Goal: Task Accomplishment & Management: Use online tool/utility

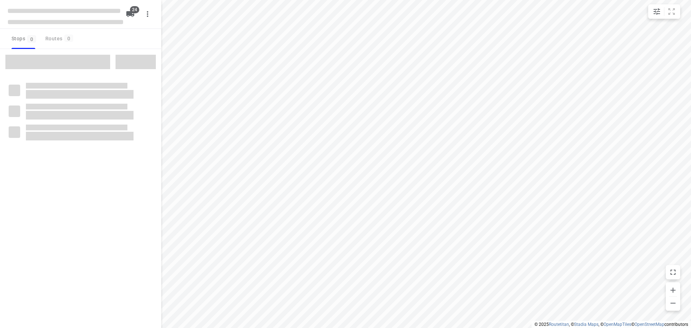
checkbox input "true"
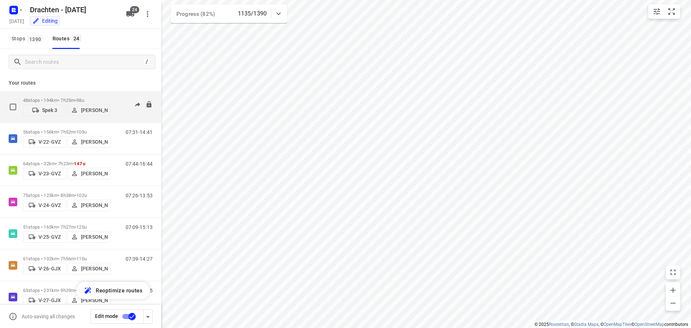
click at [60, 98] on p "48 stops • 194km • 7h25m • 98u" at bounding box center [67, 100] width 88 height 5
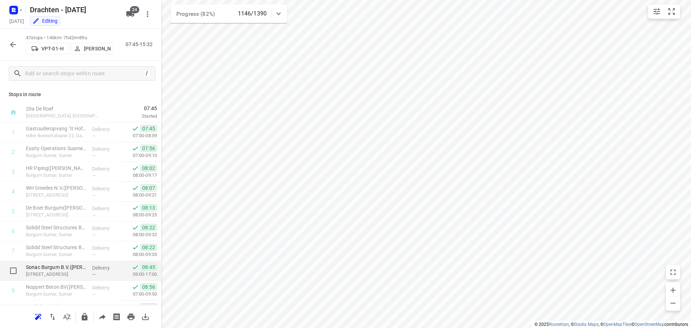
click at [51, 272] on p "[STREET_ADDRESS]" at bounding box center [56, 274] width 60 height 7
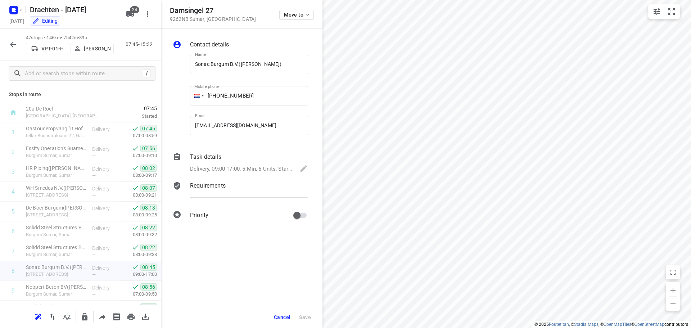
click at [291, 170] on p "Delivery, 09:00-17:00, 5 Min, 6 Units, Startdatum [DATE]. Welkom bij een nieuwe…" at bounding box center [241, 169] width 103 height 8
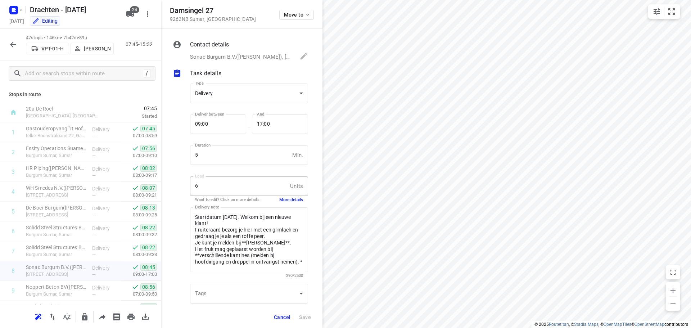
click at [285, 200] on button "More details" at bounding box center [291, 200] width 24 height 6
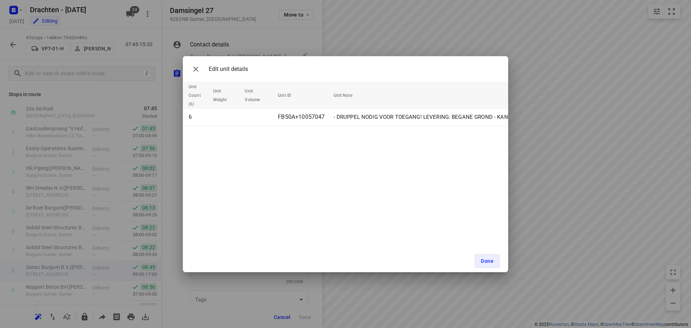
click at [176, 155] on div "Edit unit details Unit Count (6) Unit Weight Unit Volume Unit ID Unit Note 6 FB…" at bounding box center [345, 164] width 691 height 328
click at [199, 69] on icon "button" at bounding box center [195, 69] width 9 height 9
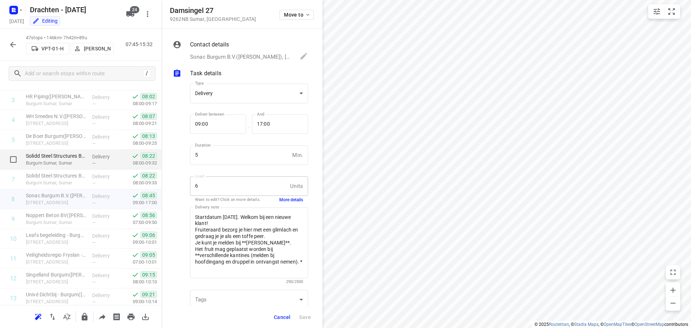
scroll to position [72, 0]
click at [236, 274] on div "Startdatum [DATE]. Welkom bij een nieuwe klant! Fruiteraard bezorg je hier met …" at bounding box center [249, 242] width 118 height 71
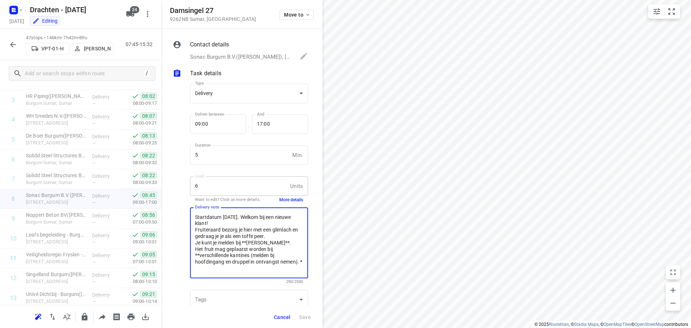
click at [242, 264] on textarea "Startdatum [DATE]. Welkom bij een nieuwe klant! Fruiteraard bezorg je hier met …" at bounding box center [249, 243] width 108 height 58
drag, startPoint x: 222, startPoint y: 268, endPoint x: 194, endPoint y: 220, distance: 56.1
click at [194, 220] on div "Startdatum [DATE]. Welkom bij een nieuwe klant! Fruiteraard bezorg je hier met …" at bounding box center [249, 242] width 118 height 71
click at [227, 270] on textarea "Startdatum [DATE]. Welkom bij een nieuwe klant! Fruiteraard bezorg je hier met …" at bounding box center [249, 243] width 108 height 58
click at [273, 316] on button "Cancel" at bounding box center [282, 317] width 22 height 13
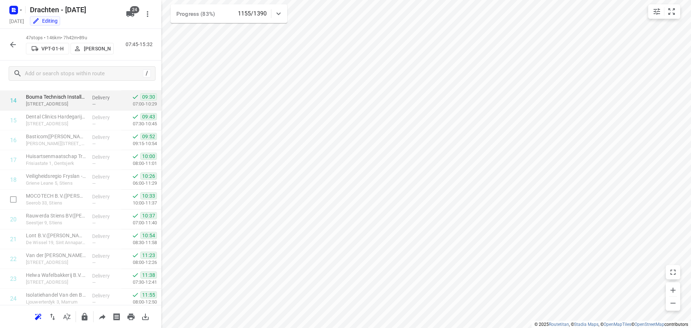
scroll to position [468, 0]
click at [9, 45] on icon "button" at bounding box center [13, 44] width 9 height 9
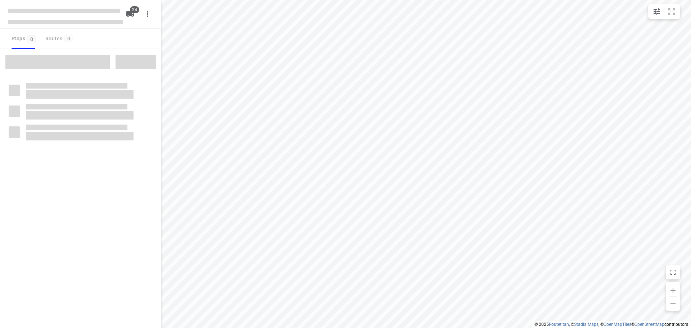
checkbox input "true"
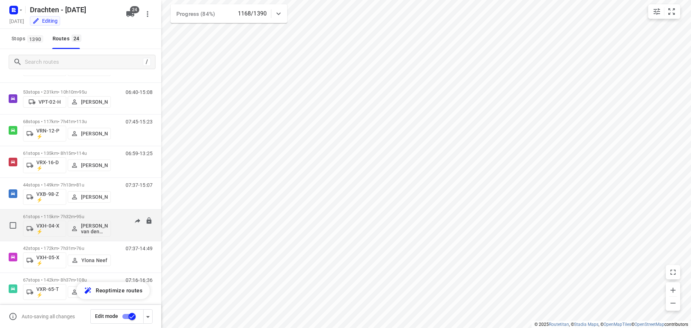
scroll to position [554, 0]
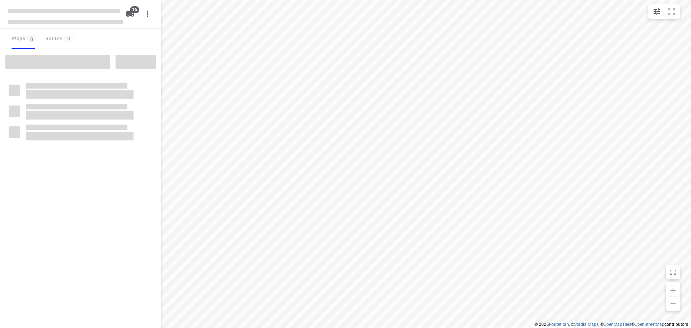
checkbox input "true"
